Goal: Find specific page/section: Find specific page/section

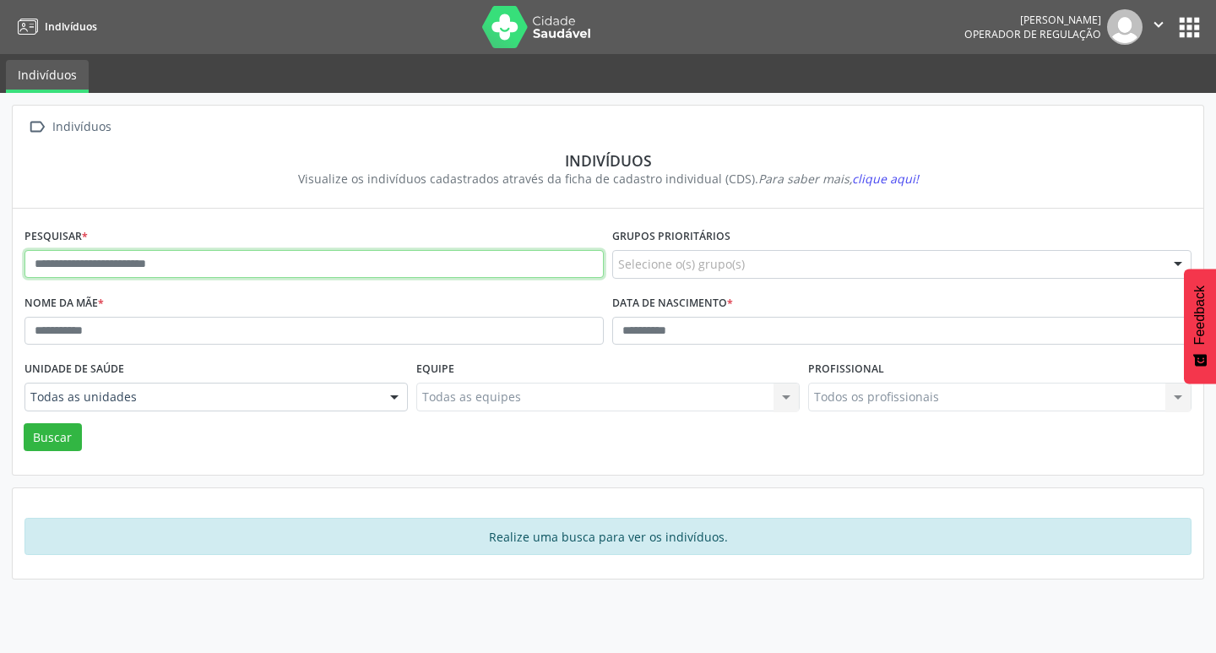
click at [147, 274] on input "text" at bounding box center [313, 264] width 579 height 29
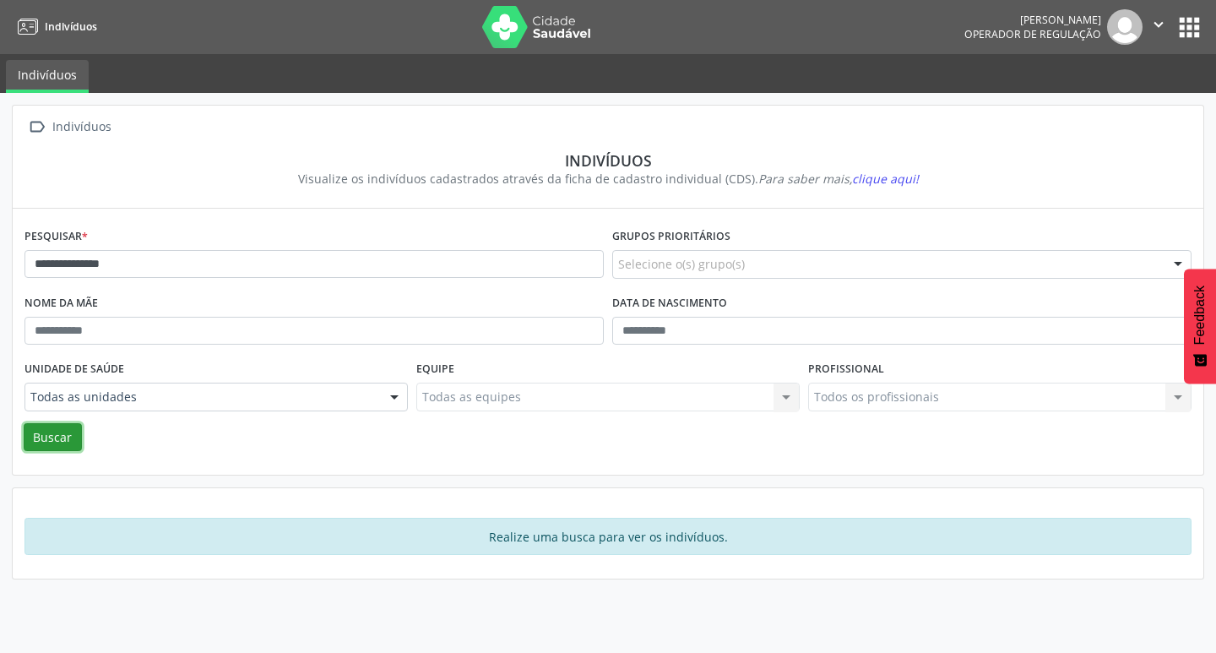
click at [53, 439] on button "Buscar" at bounding box center [53, 437] width 58 height 29
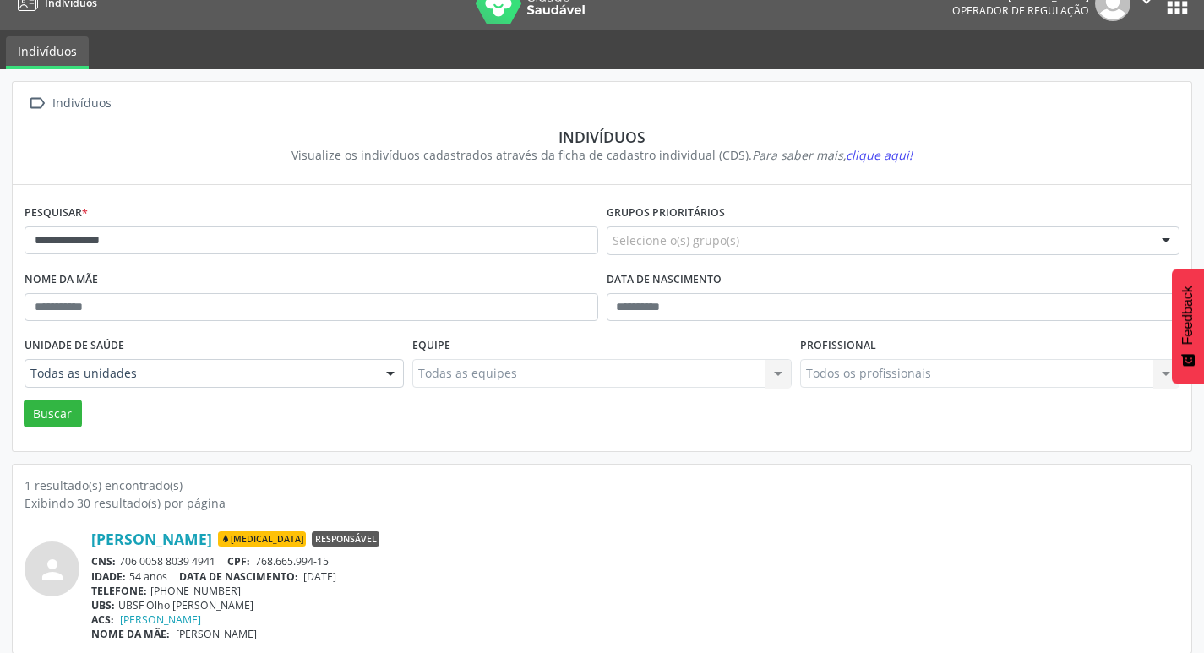
scroll to position [36, 0]
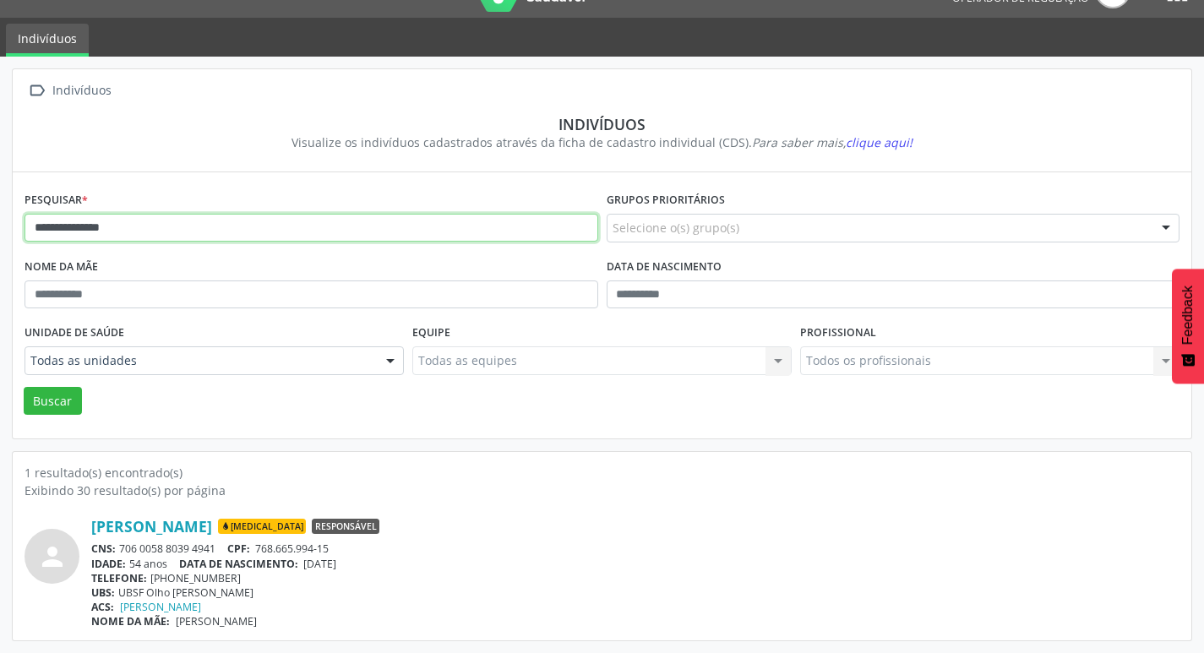
click at [162, 240] on input "**********" at bounding box center [311, 228] width 574 height 29
type input "*"
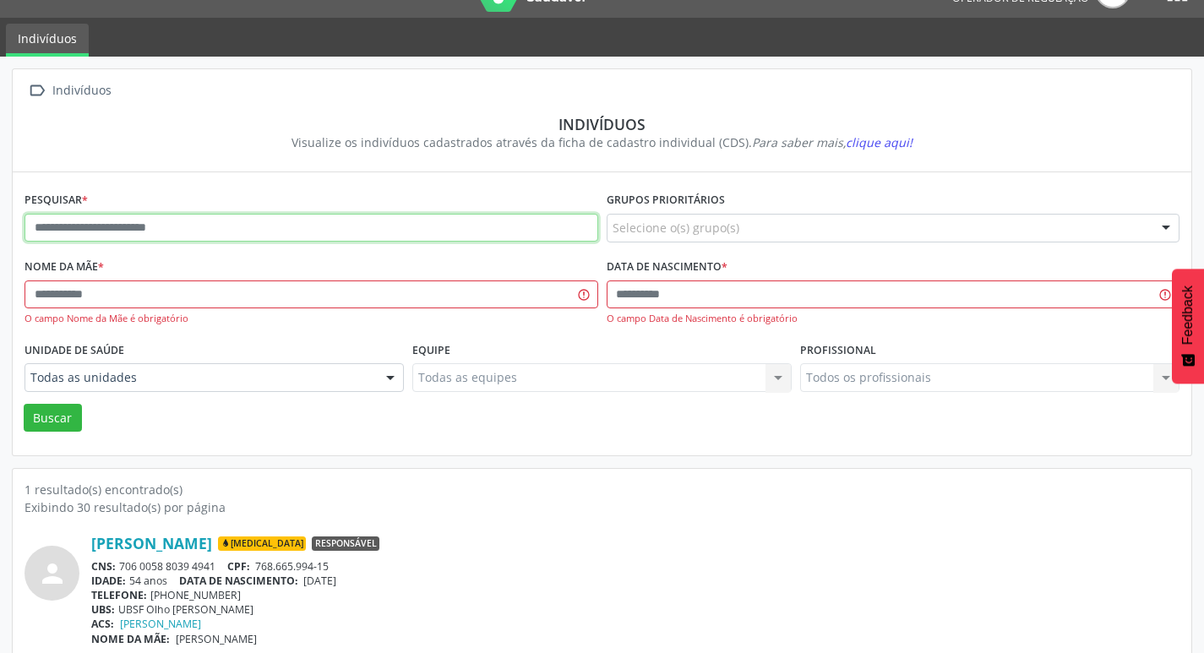
click at [171, 224] on input "text" at bounding box center [311, 228] width 574 height 29
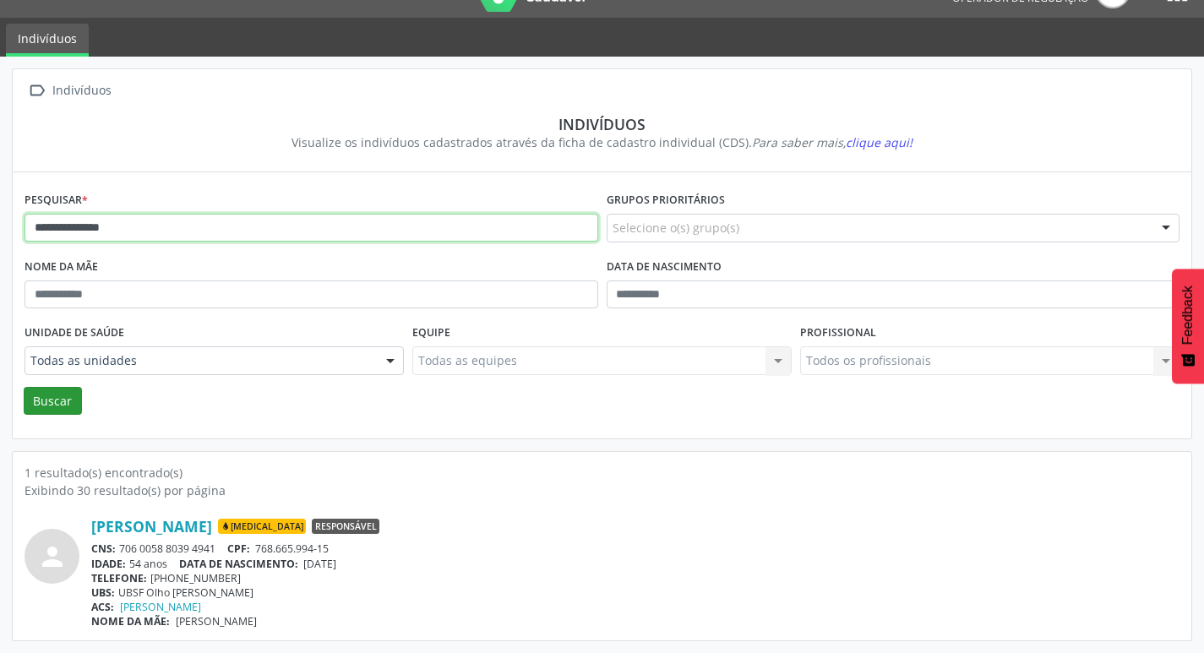
type input "**********"
click at [35, 406] on button "Buscar" at bounding box center [53, 401] width 58 height 29
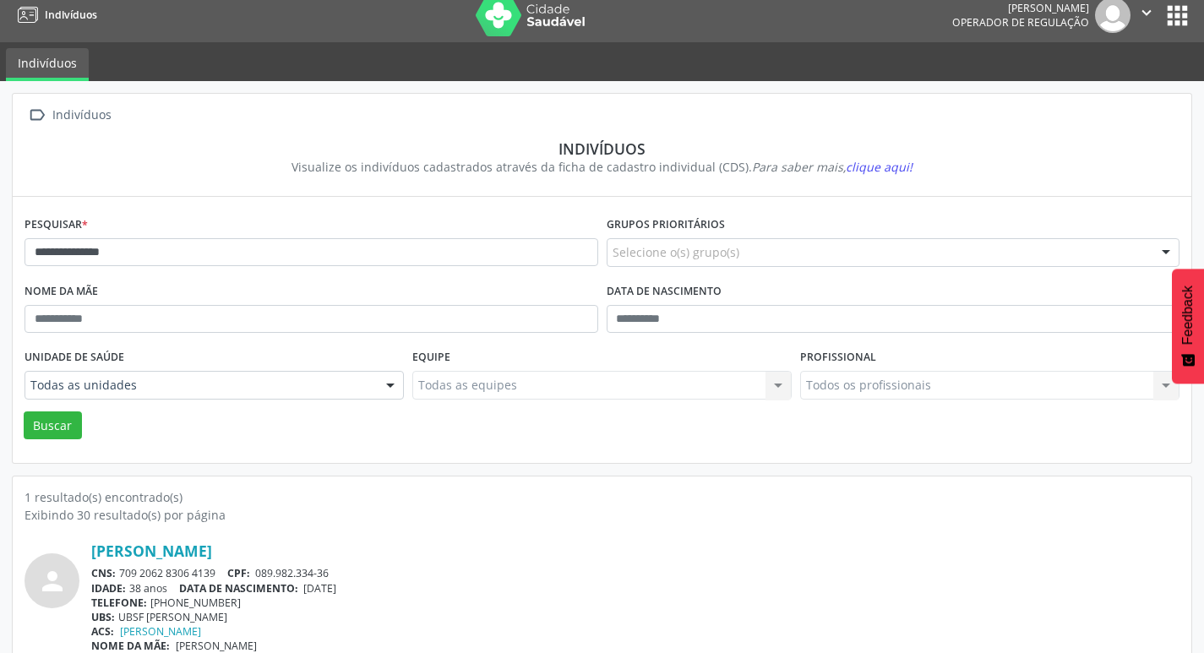
scroll to position [0, 0]
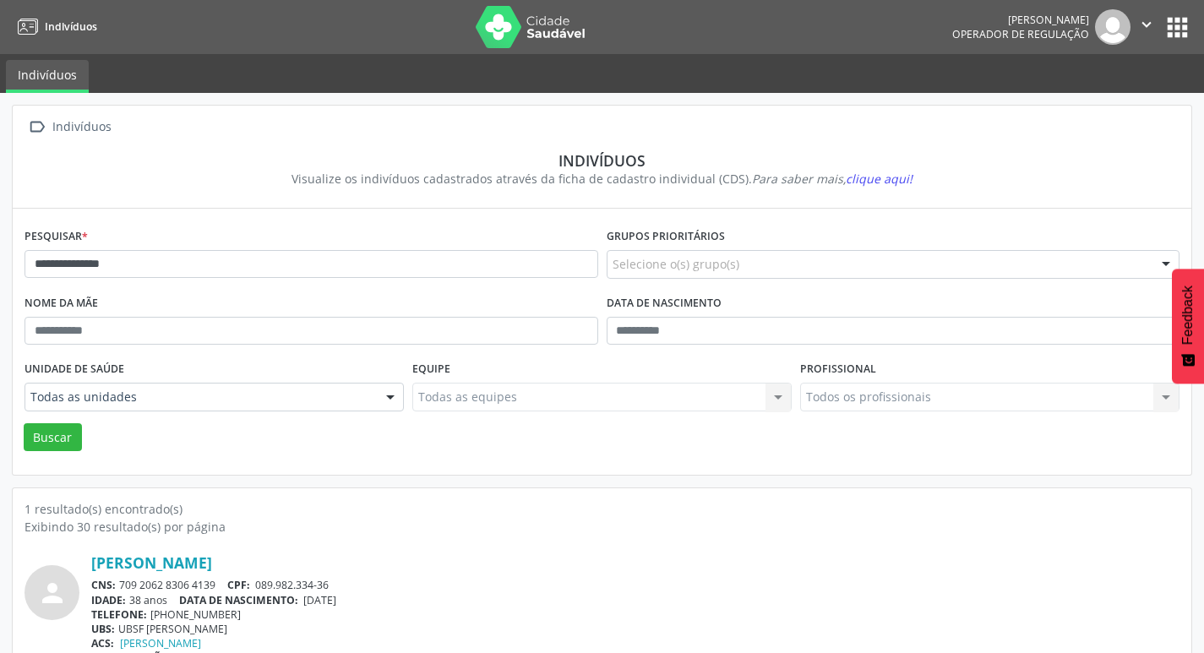
click at [1177, 30] on button "apps" at bounding box center [1177, 28] width 30 height 30
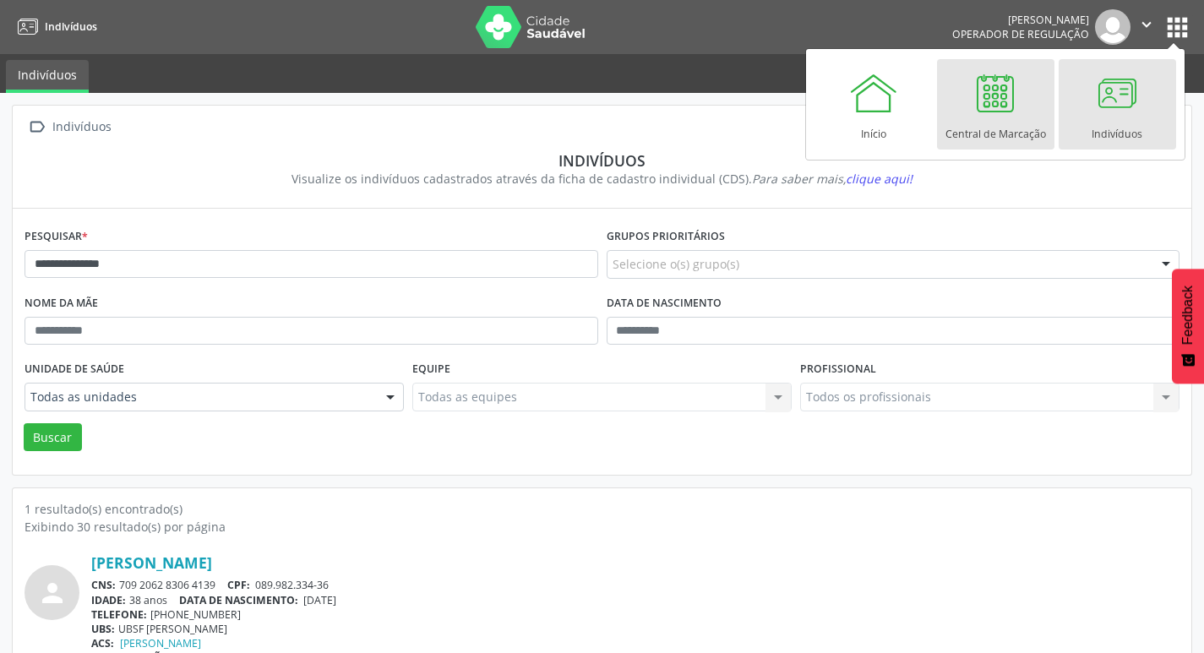
click at [1011, 109] on div at bounding box center [995, 93] width 51 height 51
